Goal: Transaction & Acquisition: Subscribe to service/newsletter

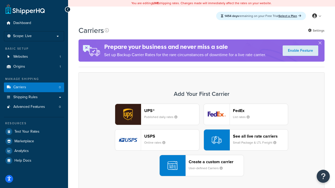
click at [201, 140] on div "UPS® Published daily rates FedEx List rates USPS Online rates See all live rate…" at bounding box center [201, 140] width 235 height 73
click at [260, 111] on header "FedEx" at bounding box center [260, 110] width 55 height 5
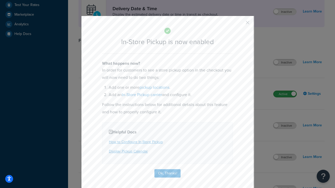
scroll to position [147, 0]
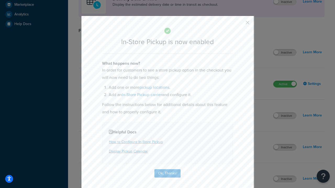
click at [239, 24] on button "button" at bounding box center [239, 24] width 1 height 1
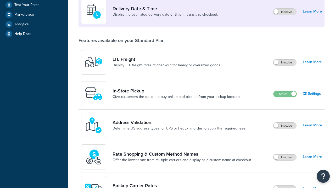
scroll to position [127, 0]
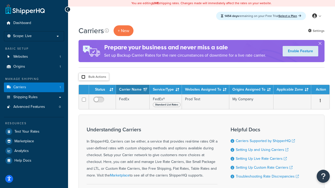
click at [83, 77] on input "checkbox" at bounding box center [83, 77] width 4 height 4
checkbox input "true"
click at [0, 0] on button "Delete" at bounding box center [0, 0] width 0 height 0
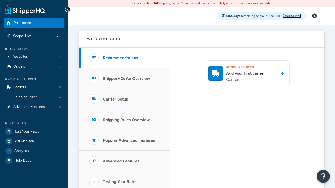
click at [292, 16] on link "Select a Plan" at bounding box center [291, 16] width 19 height 5
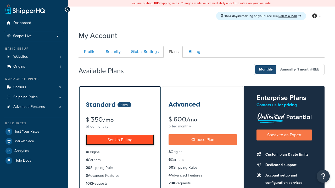
click at [120, 140] on link "Set Up Billing" at bounding box center [120, 140] width 68 height 11
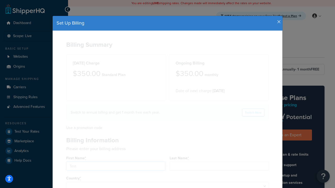
type input "Test"
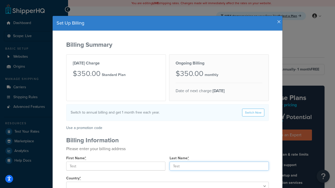
type input "Test"
type input "2209 Four Waters Loop"
type input "Georgetown"
type input "78628"
select select "1000"
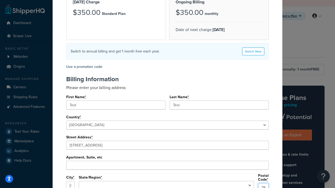
select select "TX"
type input "78628"
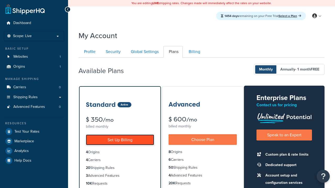
click at [120, 140] on link "Set Up Billing" at bounding box center [120, 140] width 68 height 11
